Goal: Information Seeking & Learning: Learn about a topic

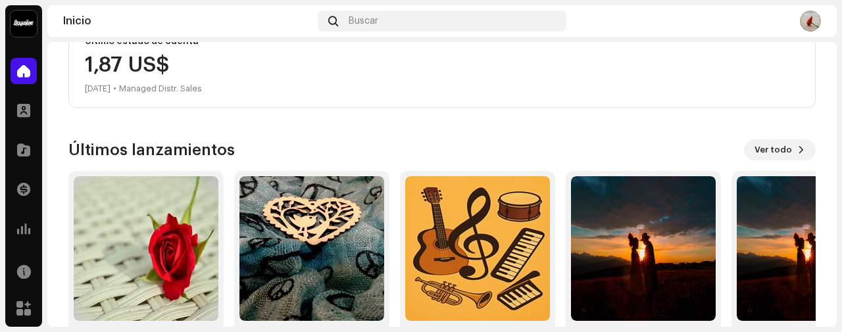
scroll to position [317, 0]
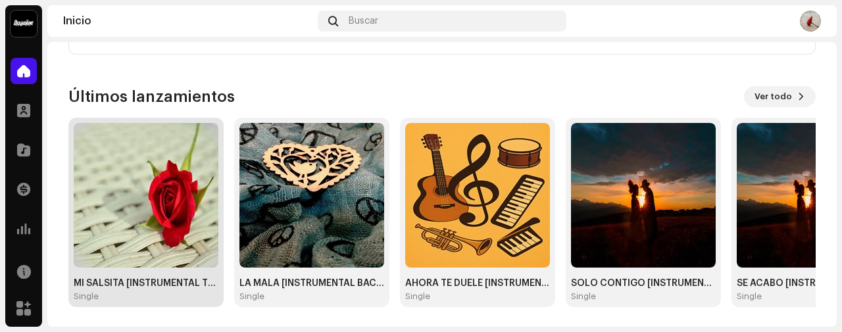
click at [136, 199] on img at bounding box center [146, 195] width 145 height 145
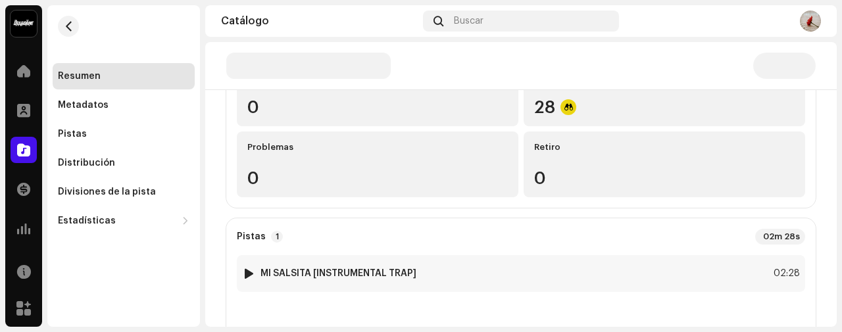
scroll to position [175, 0]
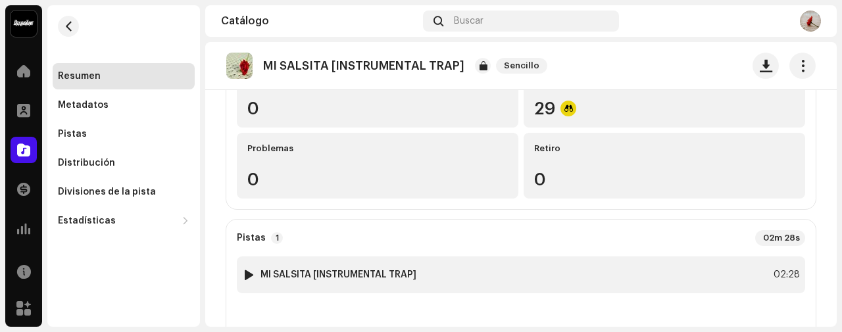
click at [355, 271] on strong "MI SALSITA [INSTRUMENTAL TRAP]" at bounding box center [339, 275] width 156 height 11
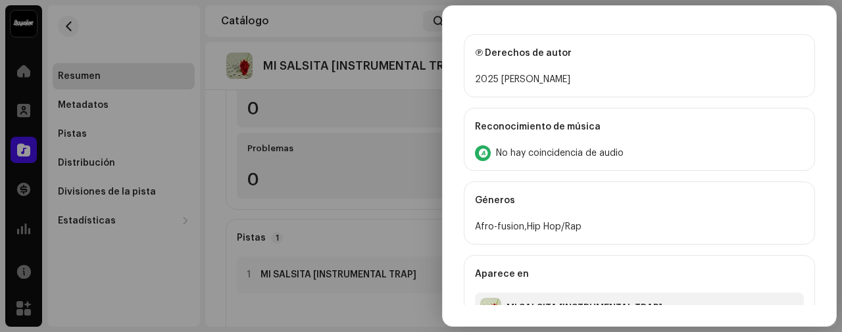
scroll to position [515, 0]
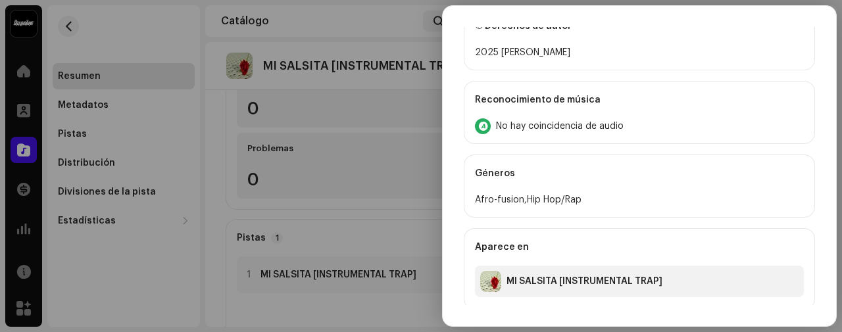
click at [390, 232] on div at bounding box center [421, 166] width 842 height 332
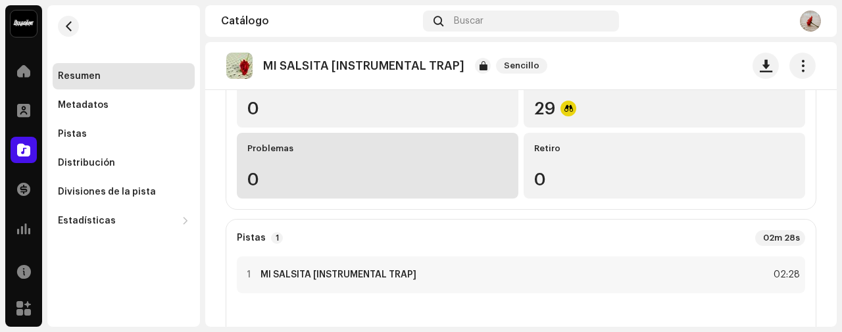
scroll to position [0, 0]
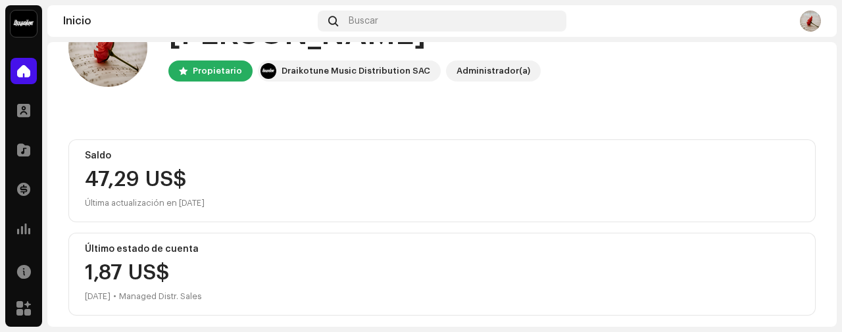
scroll to position [53, 0]
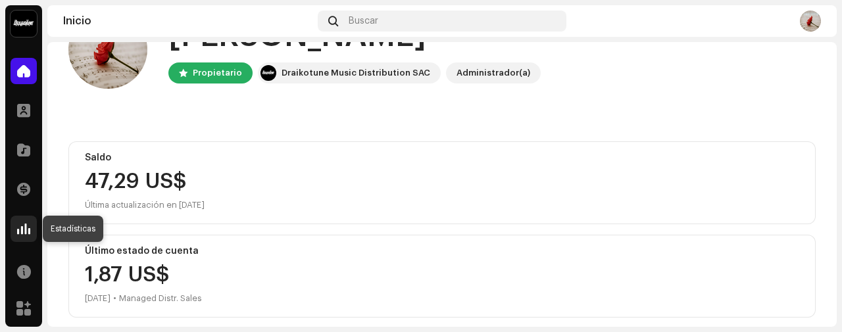
click at [20, 224] on span at bounding box center [23, 229] width 13 height 11
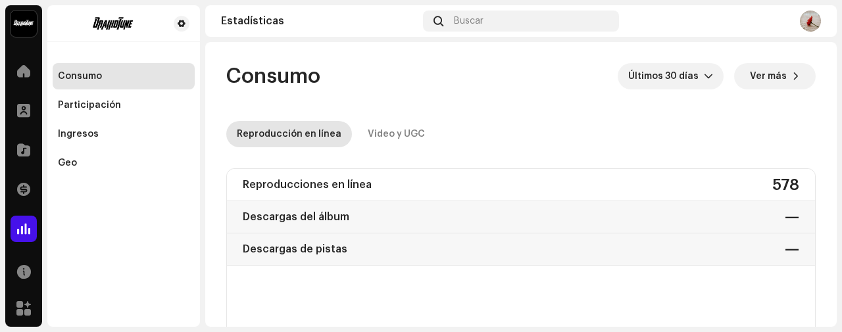
click at [481, 191] on div "Reproducciones en línea 578" at bounding box center [521, 185] width 588 height 32
click at [358, 208] on div "Descargas del álbum —" at bounding box center [521, 217] width 588 height 32
click at [97, 143] on div "Ingresos" at bounding box center [124, 134] width 142 height 26
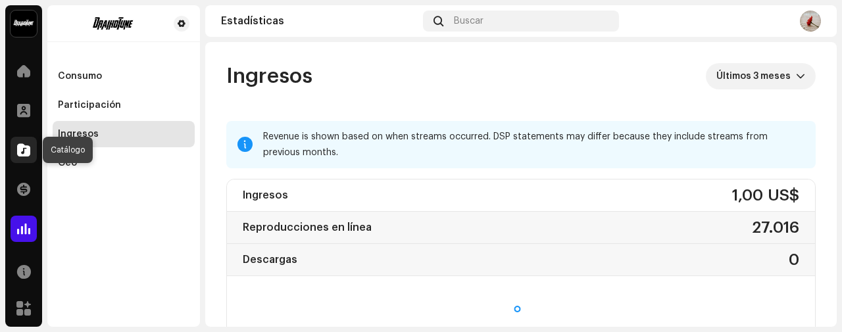
click at [11, 151] on div at bounding box center [24, 150] width 26 height 26
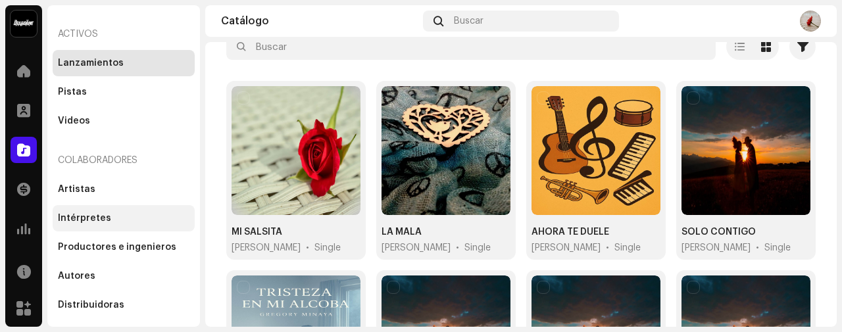
scroll to position [64, 0]
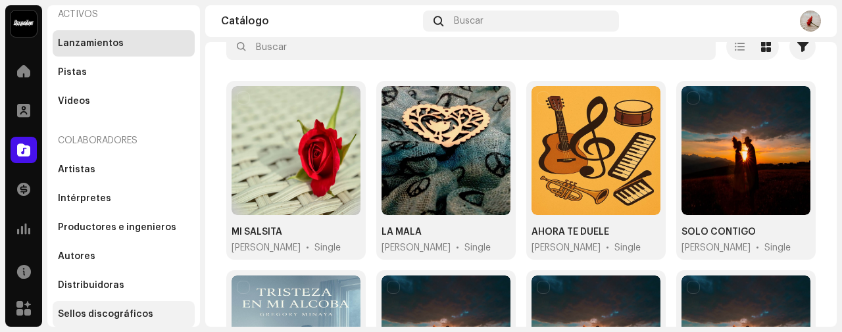
click at [108, 313] on div "Sellos discográficos" at bounding box center [105, 314] width 95 height 11
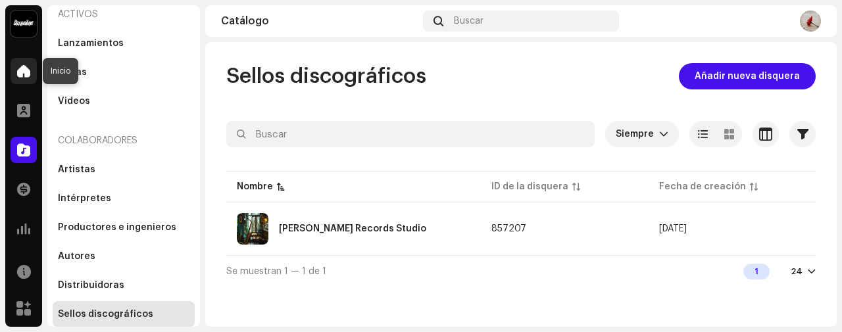
click at [22, 68] on span at bounding box center [23, 71] width 13 height 11
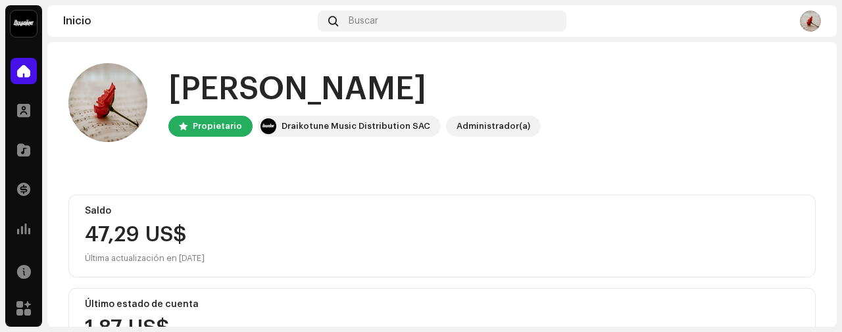
click at [819, 26] on img at bounding box center [810, 21] width 21 height 21
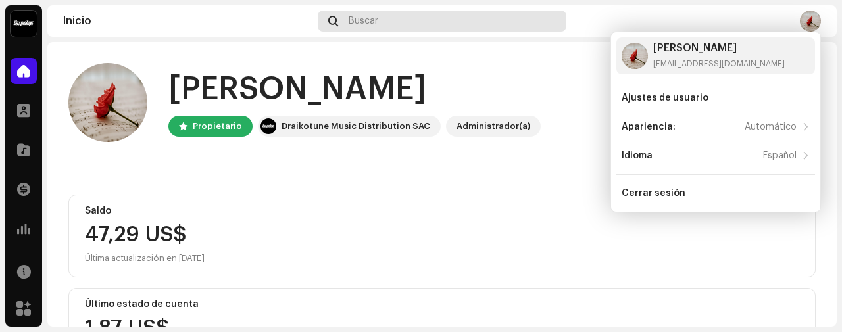
click at [367, 13] on div "Buscar" at bounding box center [442, 21] width 249 height 21
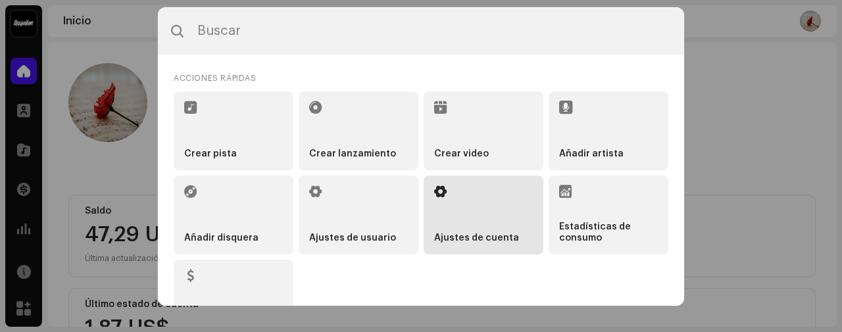
click at [472, 203] on li "Ajustes de cuenta" at bounding box center [484, 215] width 120 height 79
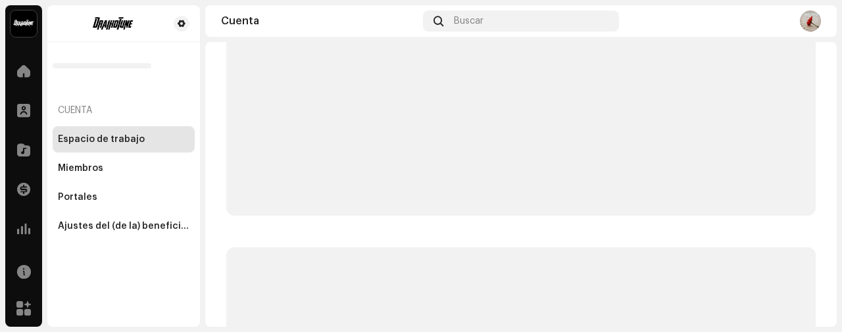
scroll to position [130, 0]
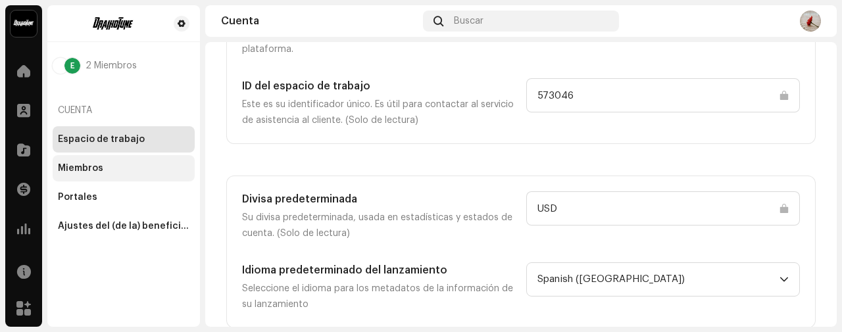
click at [103, 161] on div "Miembros" at bounding box center [124, 168] width 142 height 26
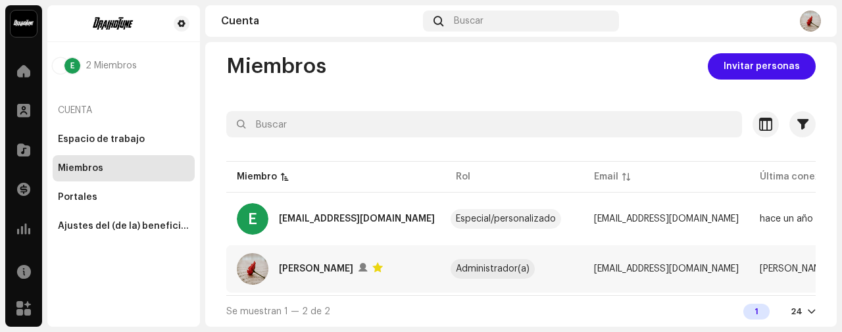
scroll to position [14, 0]
click at [115, 201] on div "Portales" at bounding box center [124, 197] width 132 height 11
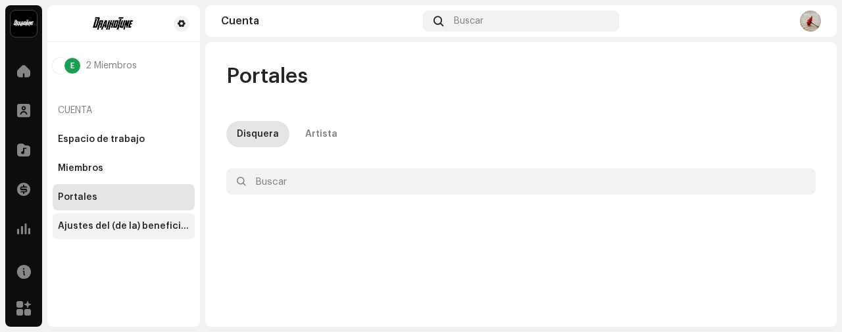
click at [113, 221] on div "Ajustes del (de la) beneficiario(a)" at bounding box center [124, 226] width 132 height 11
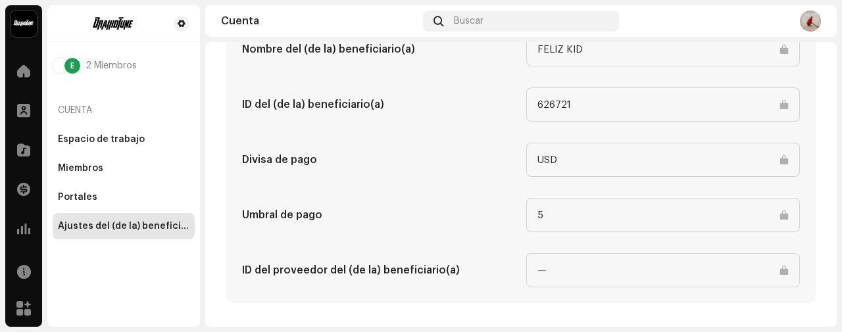
scroll to position [759, 0]
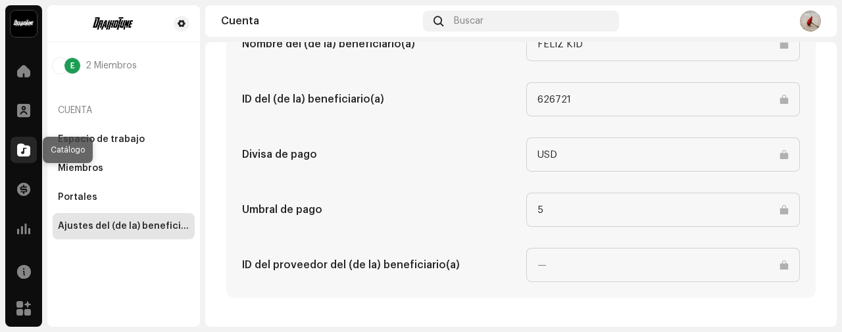
click at [23, 158] on div at bounding box center [24, 150] width 26 height 26
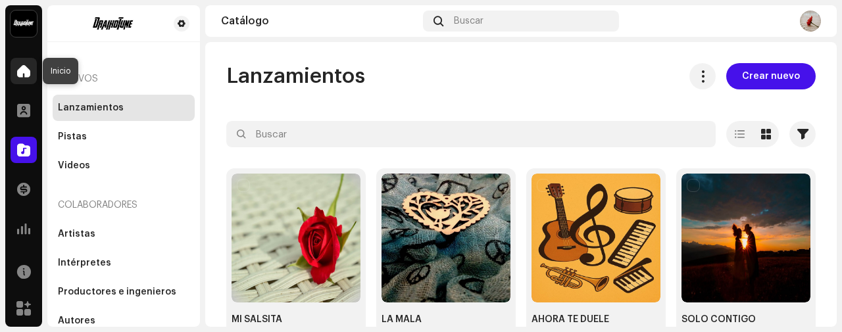
click at [11, 72] on div at bounding box center [24, 71] width 26 height 26
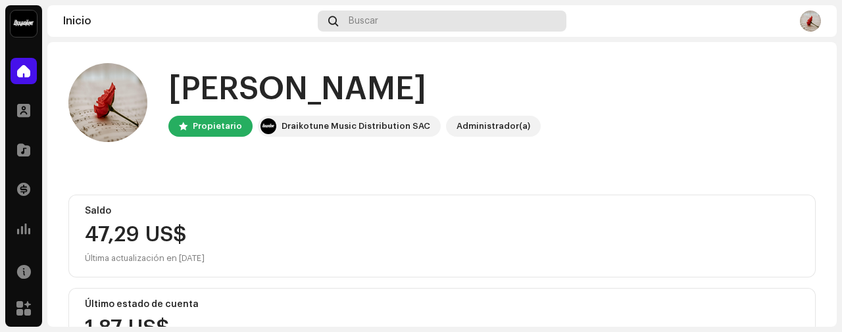
click at [457, 22] on div "Buscar" at bounding box center [442, 21] width 249 height 21
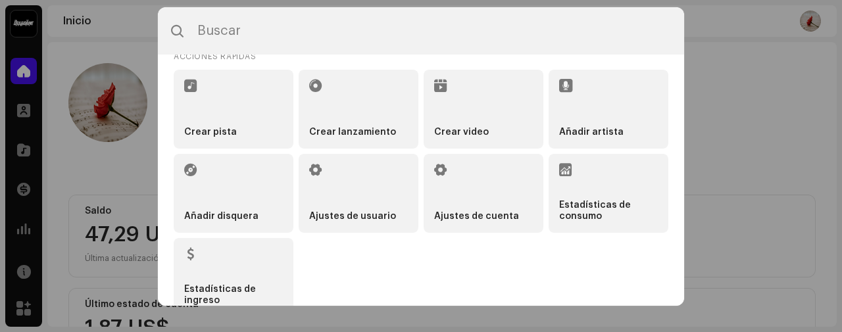
scroll to position [34, 0]
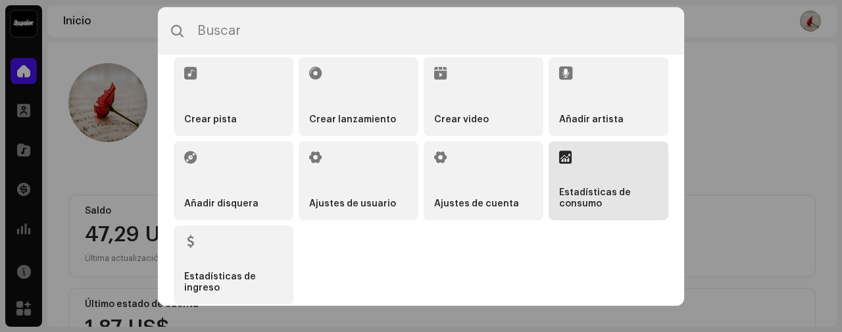
click at [561, 197] on strong "Estadísticas de consumo" at bounding box center [608, 199] width 99 height 22
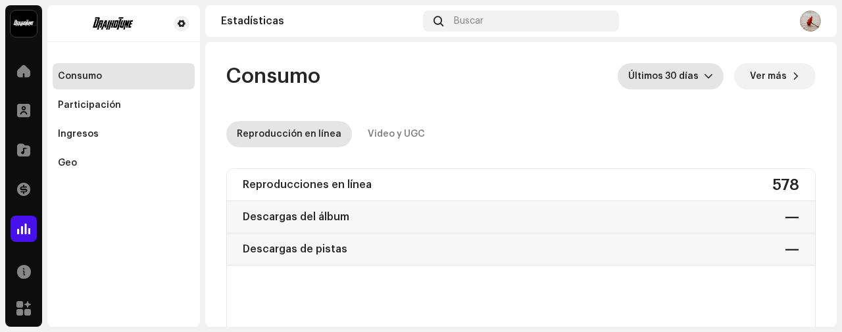
click at [679, 68] on span "Últimos 30 días" at bounding box center [666, 76] width 76 height 26
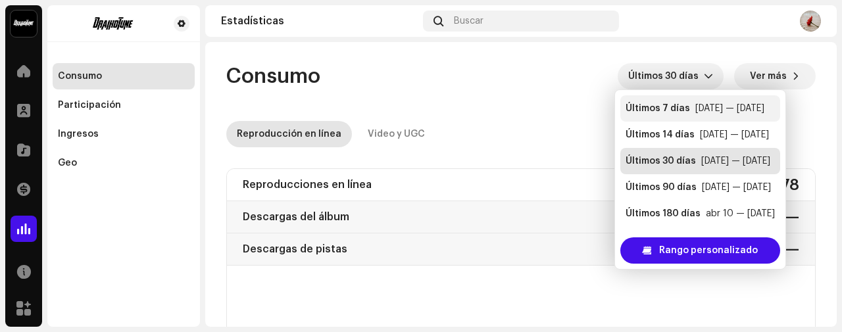
click at [717, 114] on li "Últimos 7 [PERSON_NAME] [DATE] — [DATE]" at bounding box center [701, 108] width 160 height 26
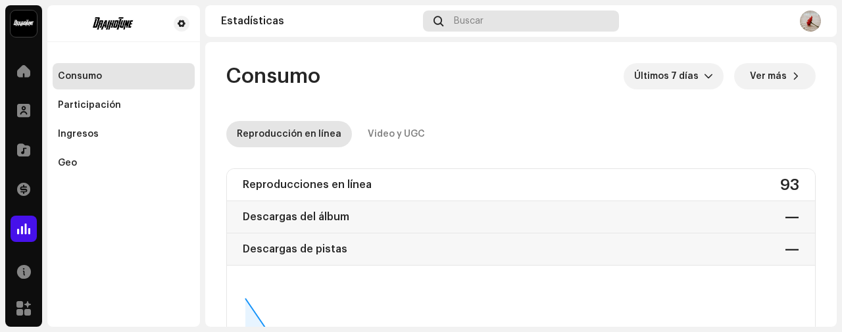
click at [472, 20] on span "Buscar" at bounding box center [469, 21] width 30 height 11
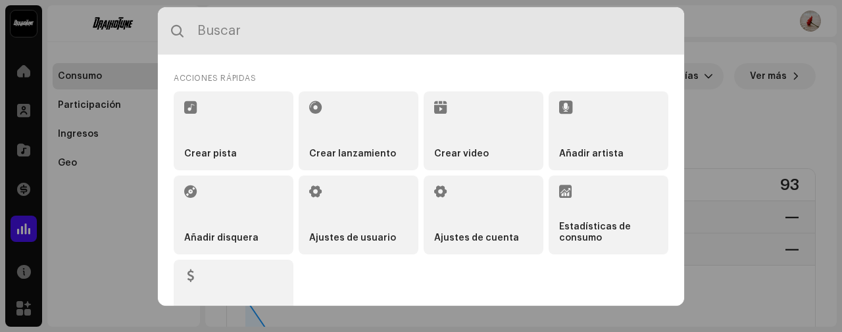
click at [469, 20] on input "text" at bounding box center [421, 30] width 526 height 47
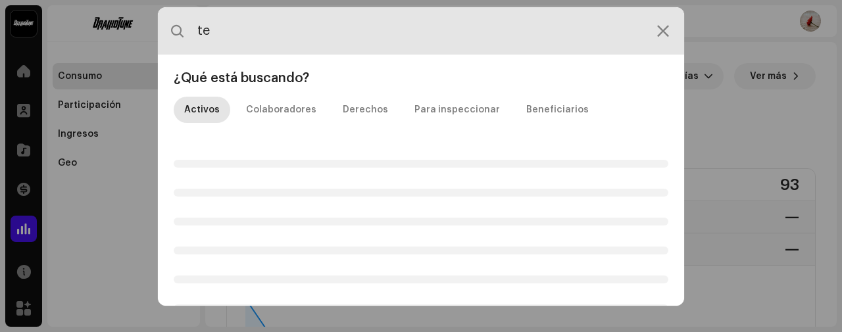
type input "t"
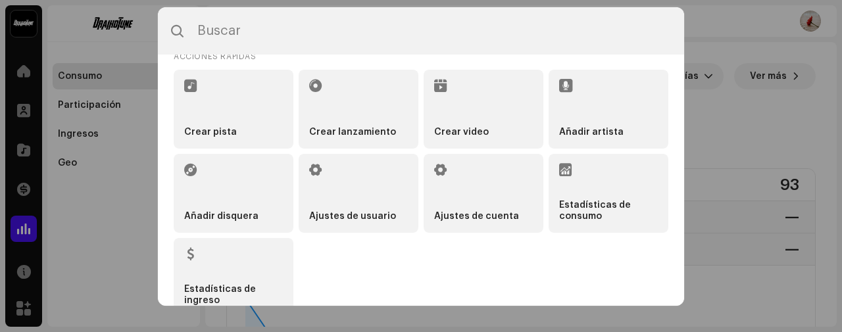
scroll to position [34, 0]
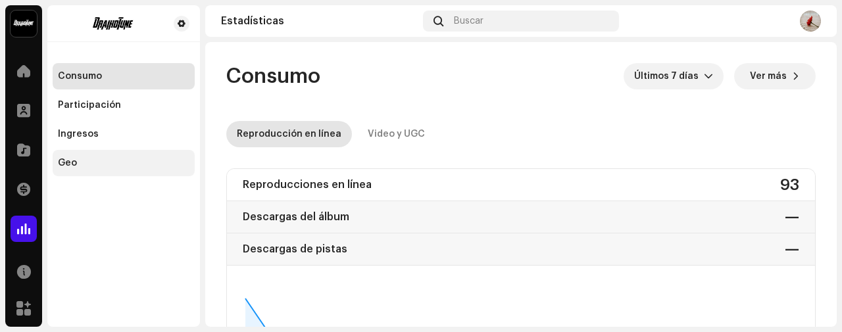
click at [84, 171] on div "Geo" at bounding box center [124, 163] width 142 height 26
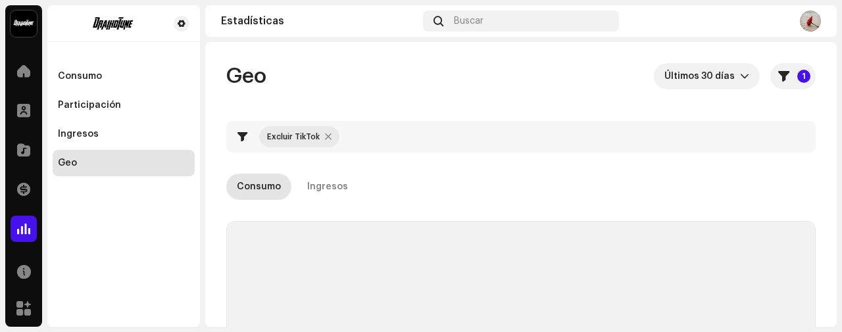
checkbox input "true"
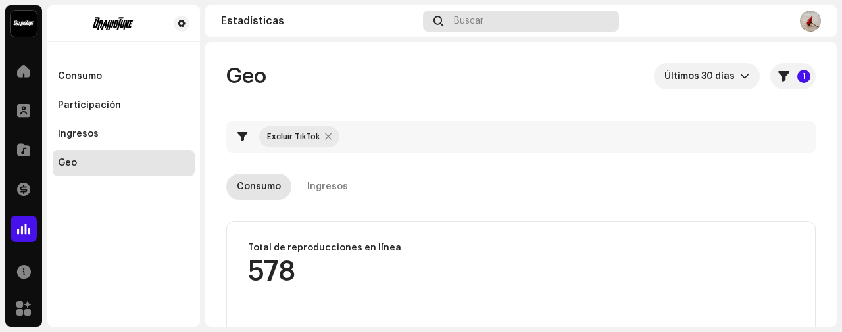
click at [441, 22] on span at bounding box center [439, 21] width 10 height 11
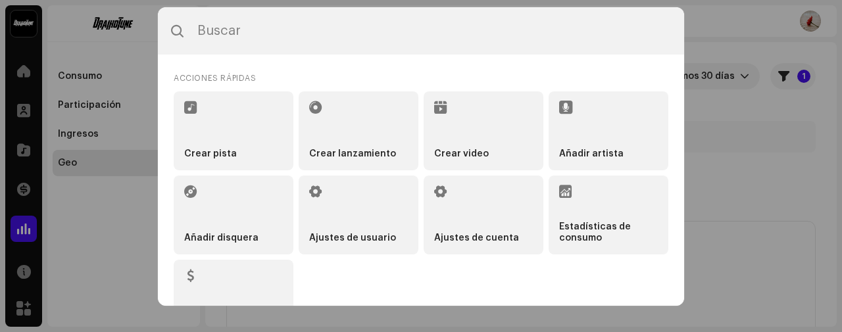
click at [160, 210] on div "Acciones rápidas Crear pista Crear lanzamiento Crear video Añadir artista Añadi…" at bounding box center [421, 205] width 526 height 300
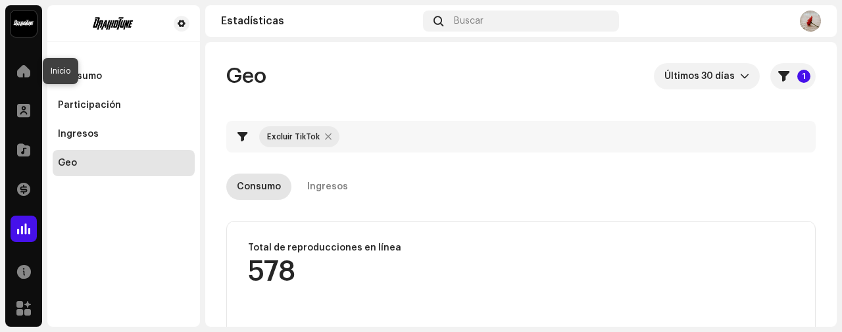
click at [21, 74] on span at bounding box center [23, 71] width 13 height 11
